Goal: Task Accomplishment & Management: Manage account settings

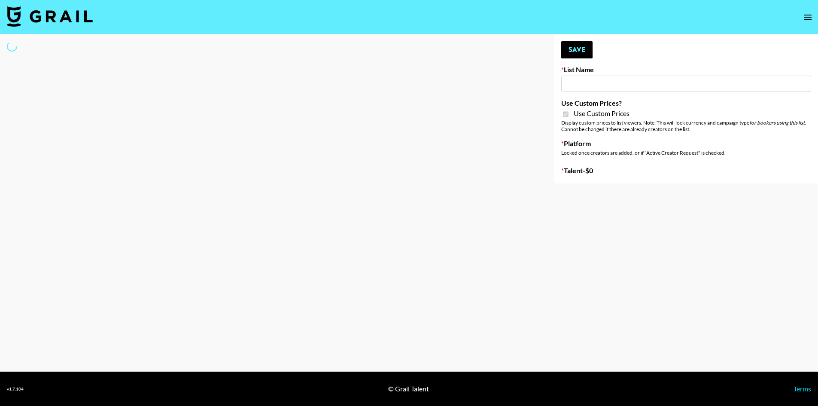
type input "[PERSON_NAME]"
checkbox input "true"
select select "Brand"
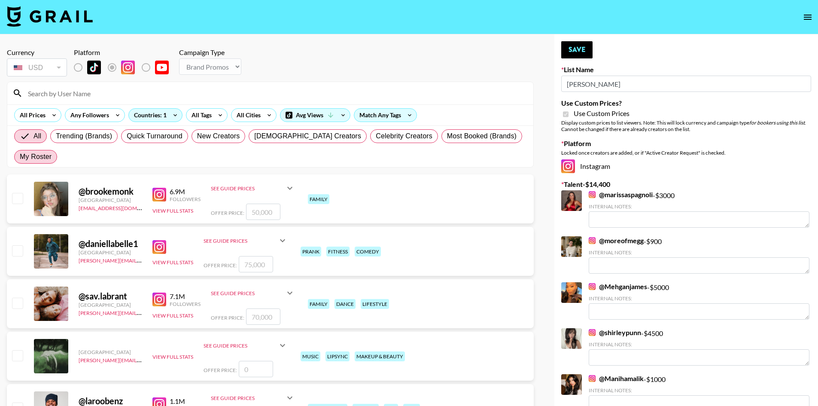
click at [52, 152] on span "My Roster" at bounding box center [36, 157] width 32 height 10
click at [20, 157] on input "My Roster" at bounding box center [20, 157] width 0 height 0
radio input "true"
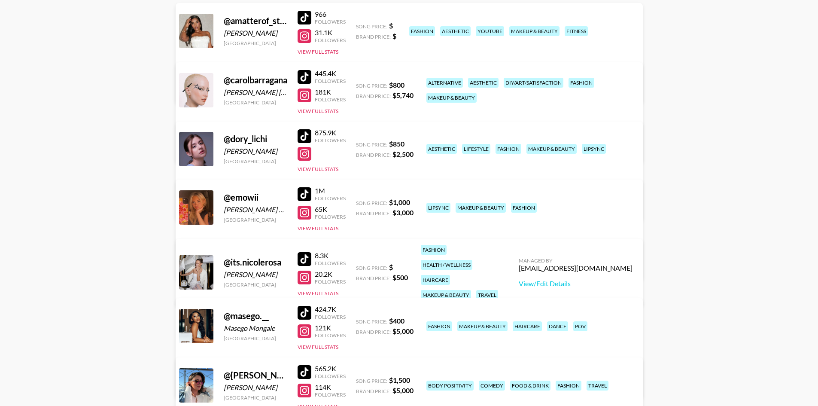
scroll to position [129, 0]
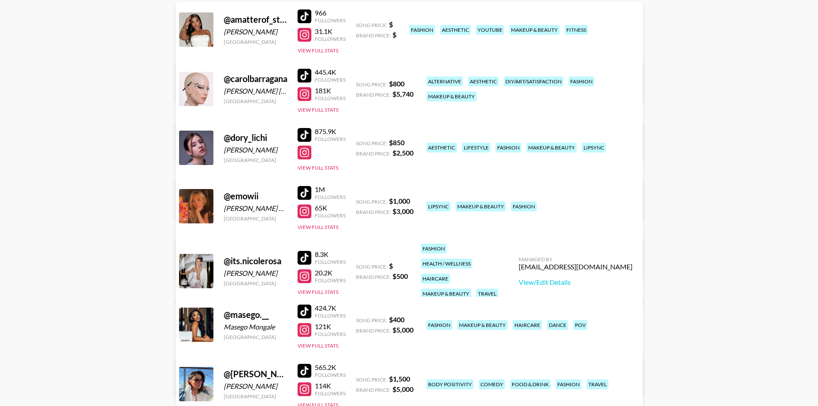
click at [304, 192] on div at bounding box center [304, 193] width 14 height 14
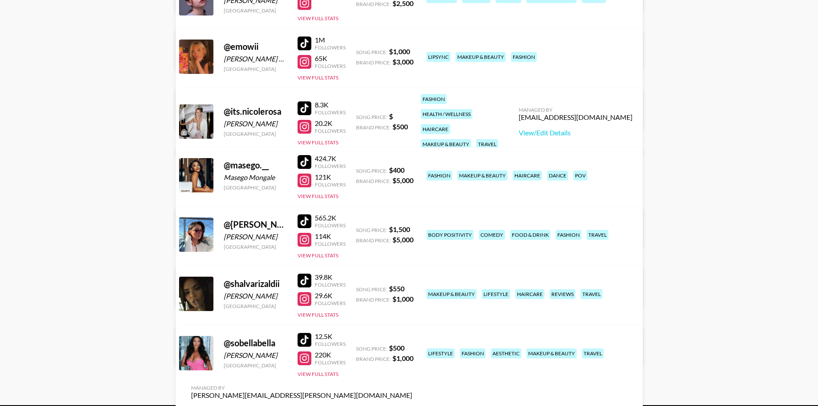
scroll to position [312, 0]
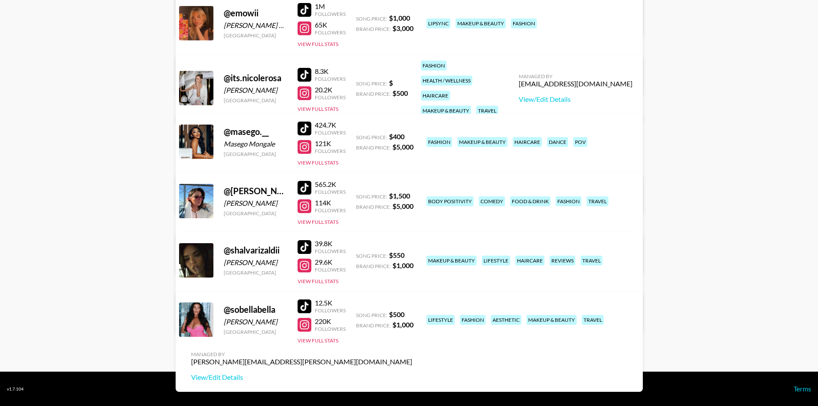
click at [307, 327] on div at bounding box center [304, 325] width 14 height 14
click at [305, 309] on div at bounding box center [304, 306] width 14 height 14
click at [307, 247] on div at bounding box center [304, 247] width 14 height 14
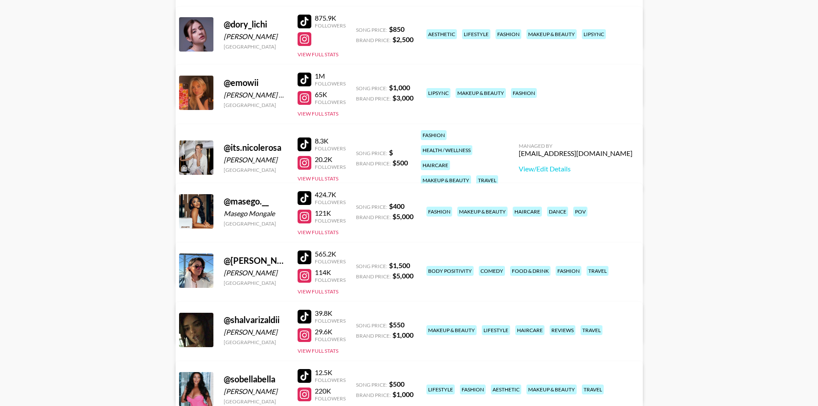
scroll to position [269, 0]
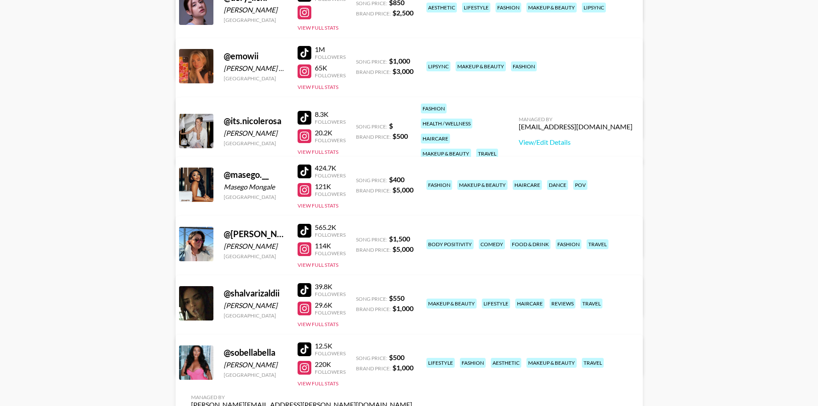
click at [303, 368] on div at bounding box center [304, 368] width 14 height 14
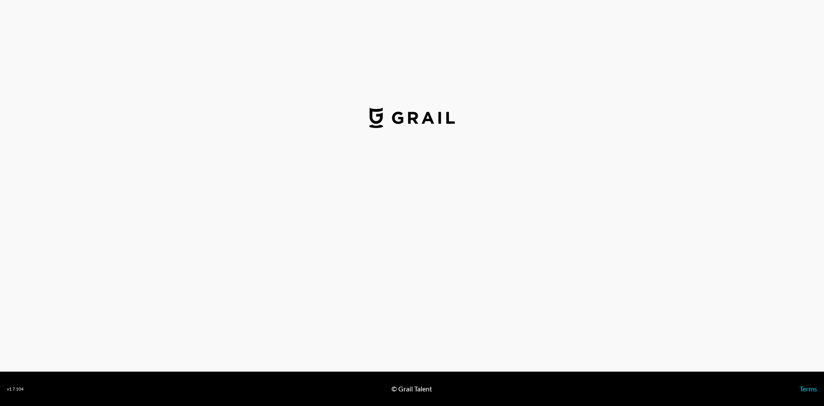
select select "USD"
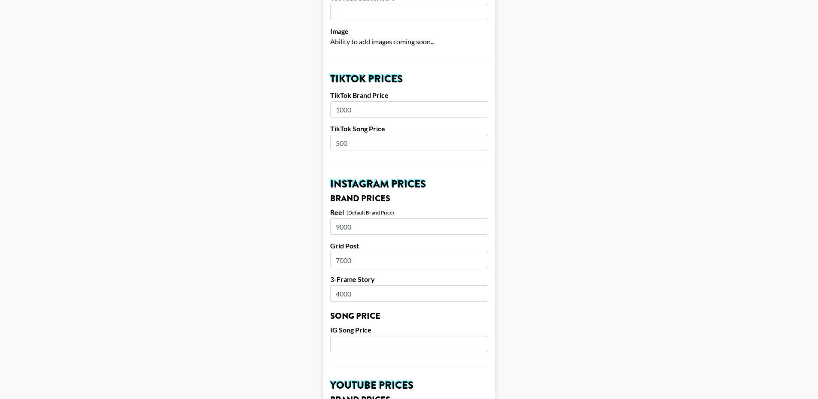
scroll to position [258, 0]
click at [343, 218] on input "9000" at bounding box center [409, 226] width 158 height 16
type input "4999"
click at [343, 252] on input "7000" at bounding box center [409, 260] width 158 height 16
type input "3000"
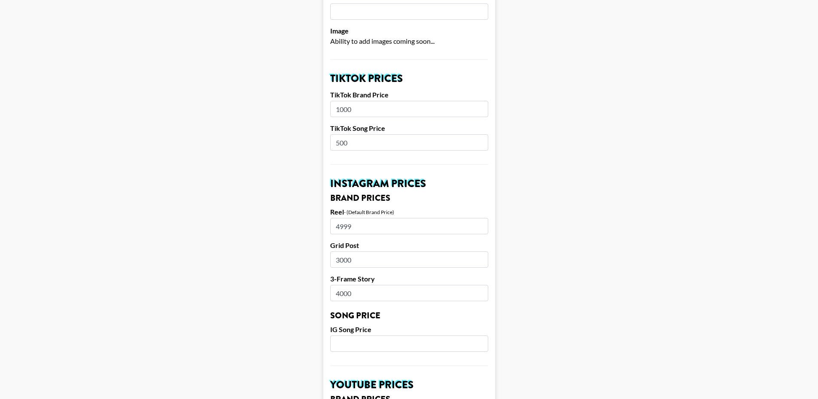
click at [343, 285] on input "4000" at bounding box center [409, 293] width 158 height 16
type input "2000"
click at [248, 217] on main "Airtable ID: recGkPUy2tGeLzBvw Manager(s) juliana.longhi@grail-talent.com ​ Tik…" at bounding box center [409, 331] width 804 height 1080
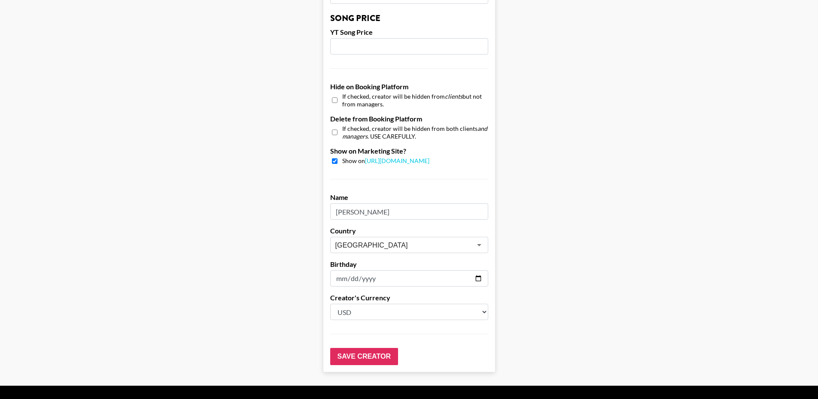
scroll to position [765, 0]
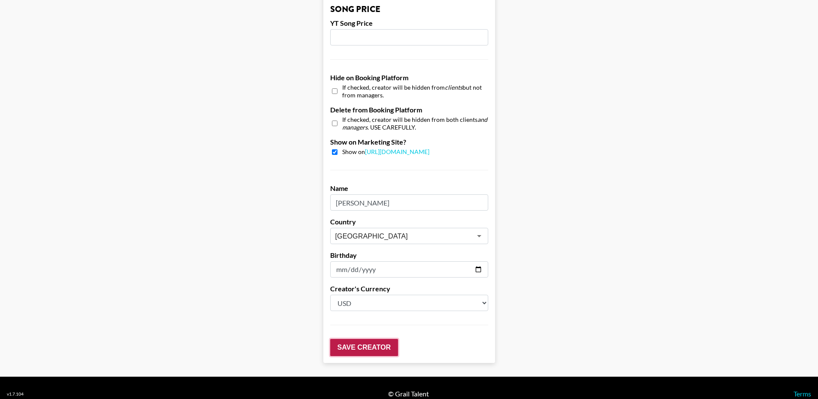
click at [388, 339] on input "Save Creator" at bounding box center [364, 347] width 68 height 17
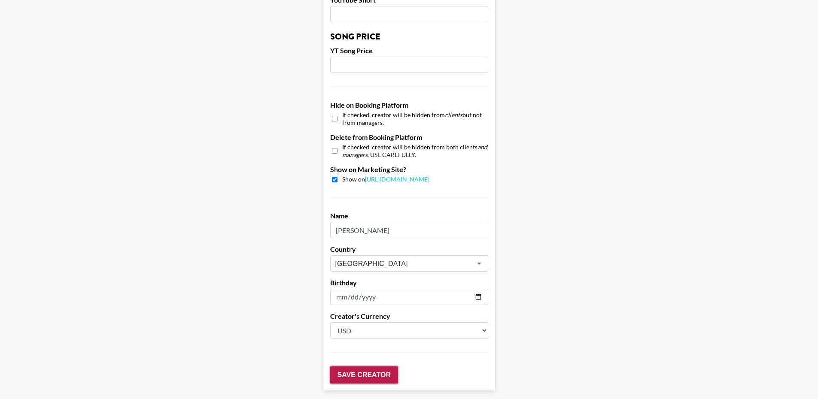
scroll to position [793, 0]
